Goal: Information Seeking & Learning: Learn about a topic

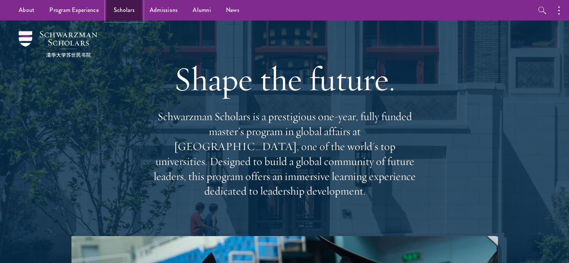
click at [131, 13] on link "Scholars" at bounding box center [124, 10] width 36 height 21
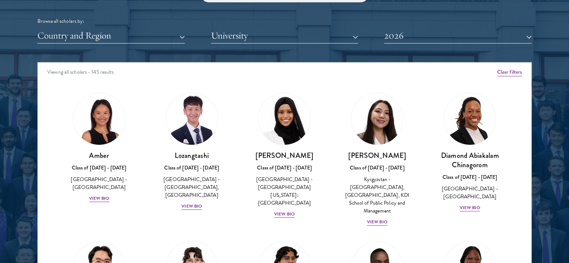
scroll to position [947, 0]
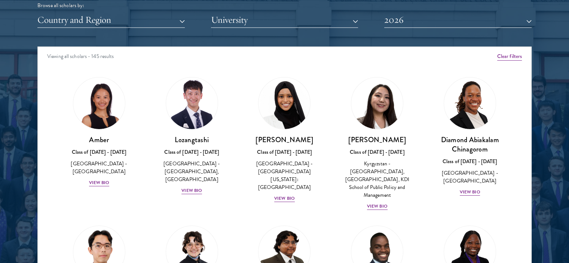
drag, startPoint x: 531, startPoint y: 62, endPoint x: 534, endPoint y: 74, distance: 12.3
click at [534, 74] on div at bounding box center [284, 80] width 569 height 455
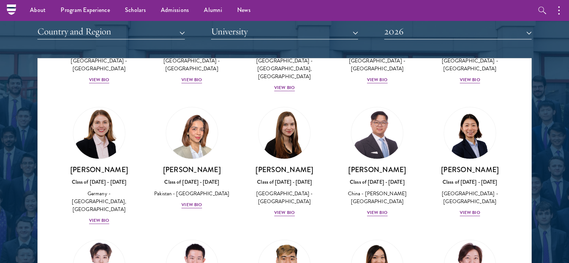
scroll to position [1843, 0]
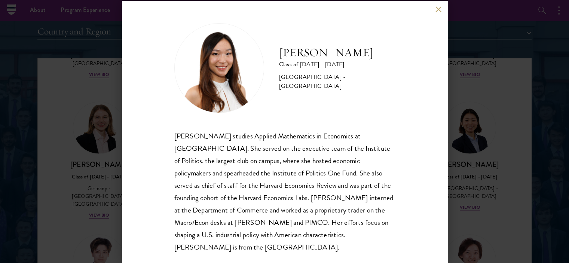
click at [437, 7] on button at bounding box center [438, 9] width 6 height 6
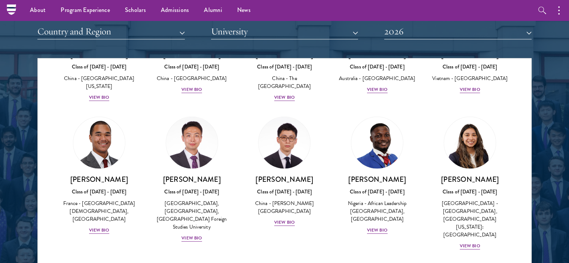
scroll to position [2237, 0]
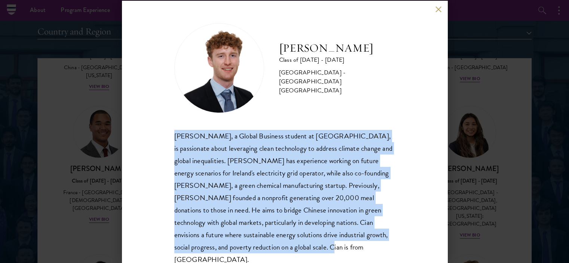
drag, startPoint x: 175, startPoint y: 135, endPoint x: 412, endPoint y: 243, distance: 260.6
click at [412, 243] on div "[PERSON_NAME] Class of [DATE] - [DATE] [GEOGRAPHIC_DATA] - [GEOGRAPHIC_DATA] [G…" at bounding box center [284, 132] width 325 height 262
click at [439, 8] on button at bounding box center [438, 9] width 6 height 6
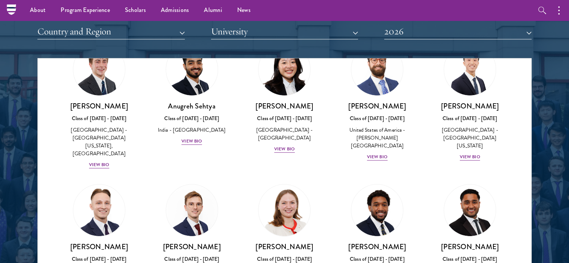
scroll to position [3133, 0]
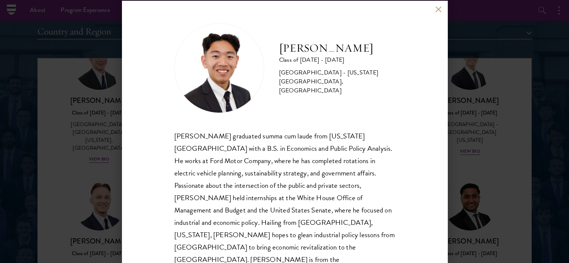
click at [440, 6] on div "[PERSON_NAME] Class of [DATE] - [DATE] [GEOGRAPHIC_DATA] - [US_STATE][GEOGRAPHI…" at bounding box center [284, 132] width 325 height 262
click at [438, 12] on button at bounding box center [438, 9] width 6 height 6
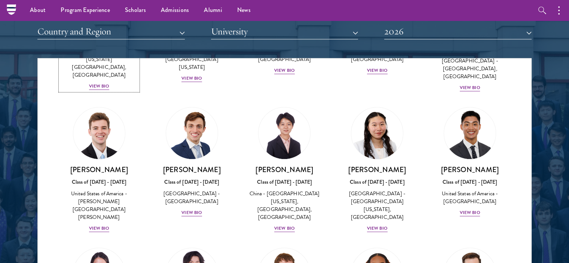
scroll to position [3485, 0]
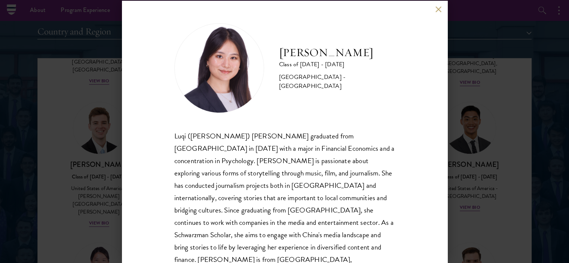
scroll to position [13, 0]
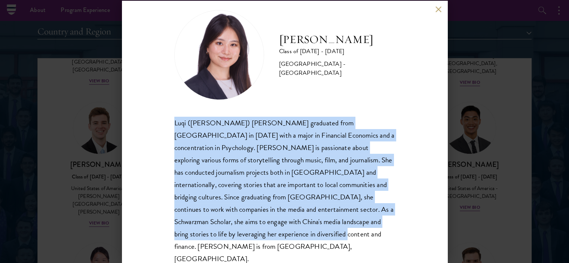
drag, startPoint x: 170, startPoint y: 121, endPoint x: 424, endPoint y: 245, distance: 282.3
click at [424, 245] on div "[PERSON_NAME] Class of [DATE] - [DATE] [GEOGRAPHIC_DATA] - [GEOGRAPHIC_DATA] Lu…" at bounding box center [284, 132] width 325 height 262
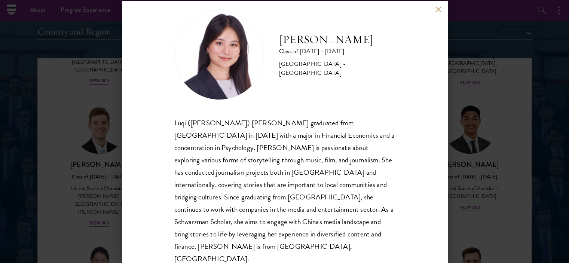
click at [279, 42] on h2 "[PERSON_NAME]" at bounding box center [337, 39] width 116 height 15
drag, startPoint x: 279, startPoint y: 42, endPoint x: 323, endPoint y: 41, distance: 44.5
click at [323, 41] on h2 "[PERSON_NAME]" at bounding box center [337, 39] width 116 height 15
copy h2 "[PERSON_NAME]"
click at [439, 9] on button at bounding box center [438, 9] width 6 height 6
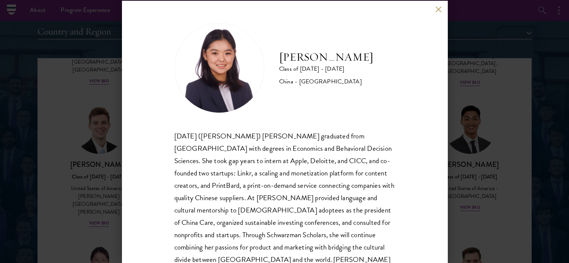
drag, startPoint x: 277, startPoint y: 58, endPoint x: 356, endPoint y: 55, distance: 78.6
click at [356, 55] on div "[PERSON_NAME] Class of [DATE] - [DATE] [GEOGRAPHIC_DATA] - [GEOGRAPHIC_DATA]" at bounding box center [284, 68] width 221 height 90
copy h2 "[PERSON_NAME]"
